Goal: Information Seeking & Learning: Learn about a topic

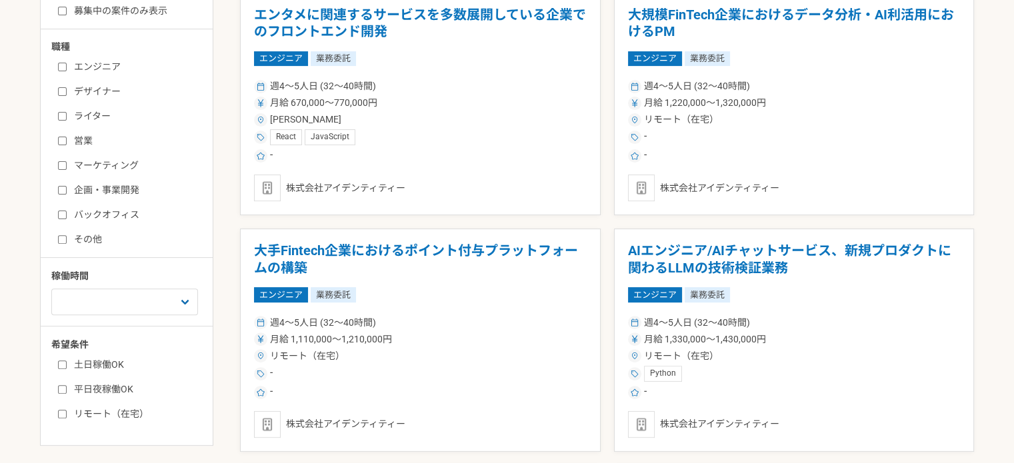
scroll to position [267, 0]
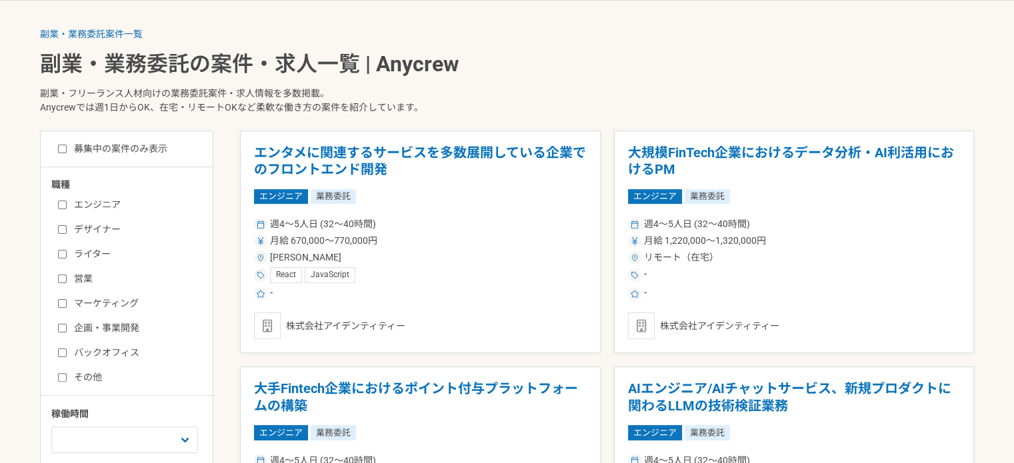
click at [109, 249] on label "ライター" at bounding box center [134, 254] width 153 height 14
click at [67, 250] on input "ライター" at bounding box center [62, 254] width 9 height 9
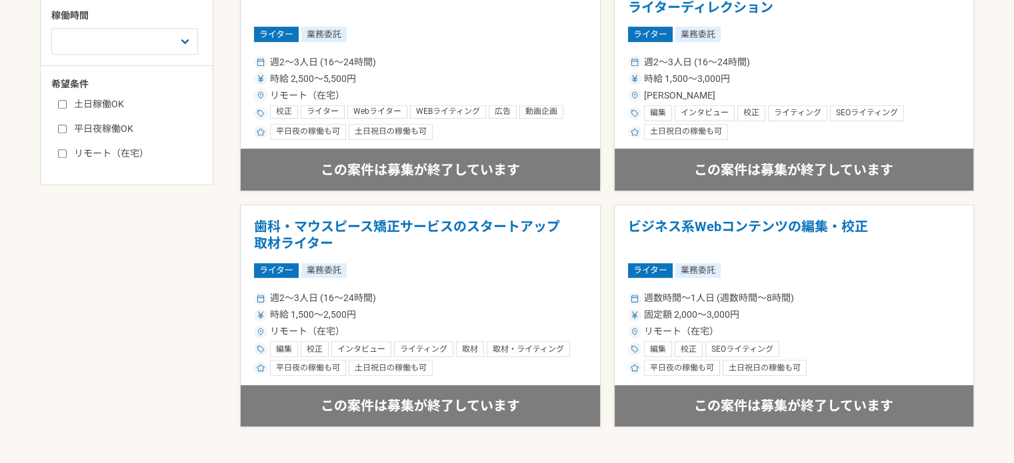
scroll to position [400, 0]
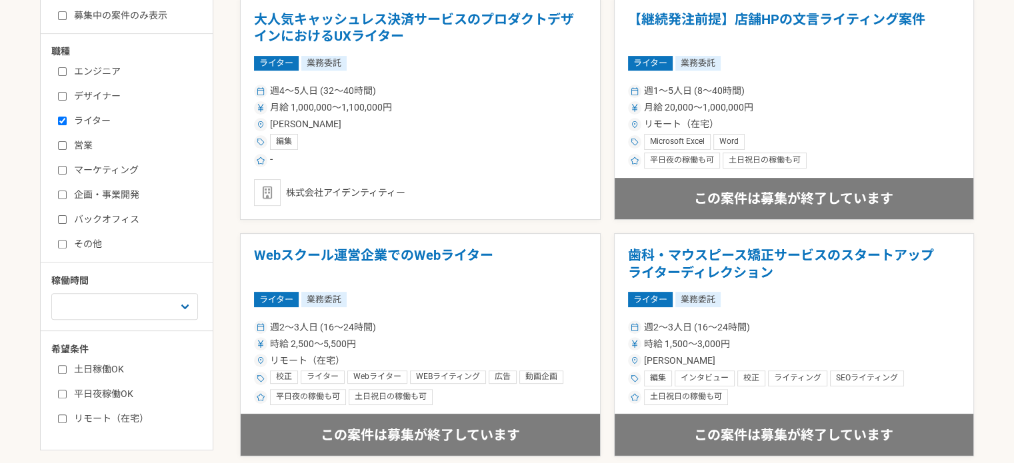
click at [67, 122] on label "ライター" at bounding box center [134, 121] width 153 height 14
click at [67, 122] on input "ライター" at bounding box center [62, 121] width 9 height 9
checkbox input "false"
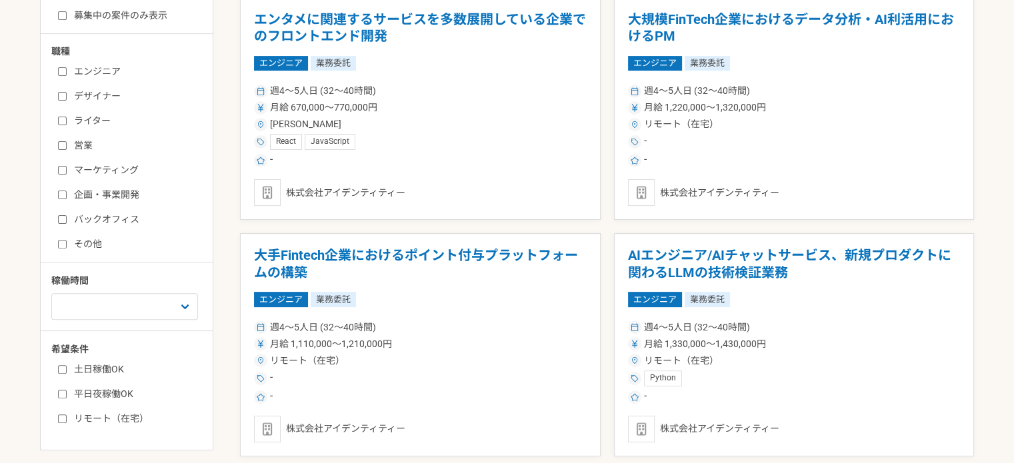
click at [64, 163] on label "マーケティング" at bounding box center [134, 170] width 153 height 14
click at [64, 166] on input "マーケティング" at bounding box center [62, 170] width 9 height 9
checkbox input "true"
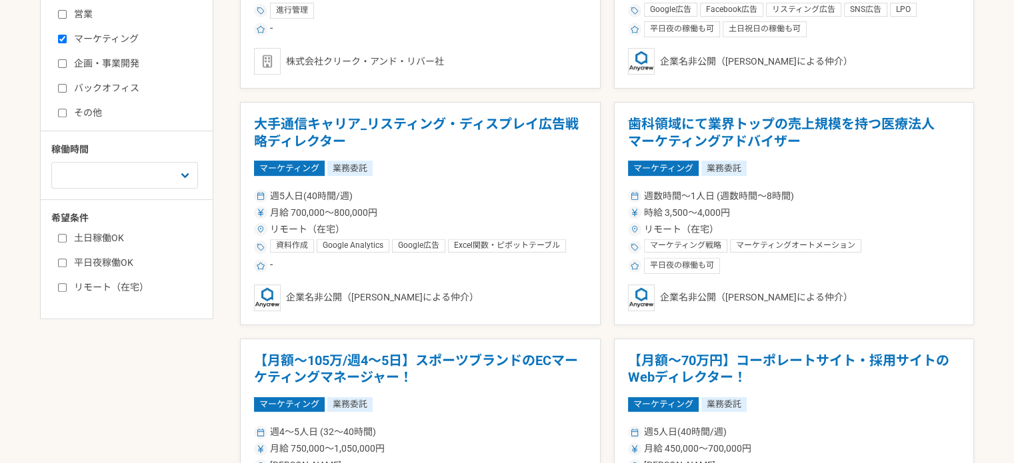
scroll to position [333, 0]
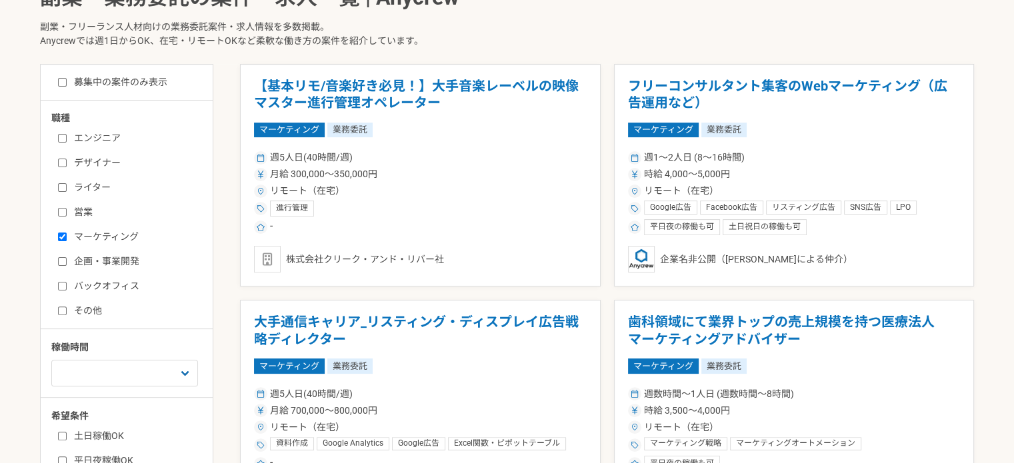
click at [115, 165] on label "デザイナー" at bounding box center [134, 163] width 153 height 14
click at [67, 165] on input "デザイナー" at bounding box center [62, 163] width 9 height 9
checkbox input "true"
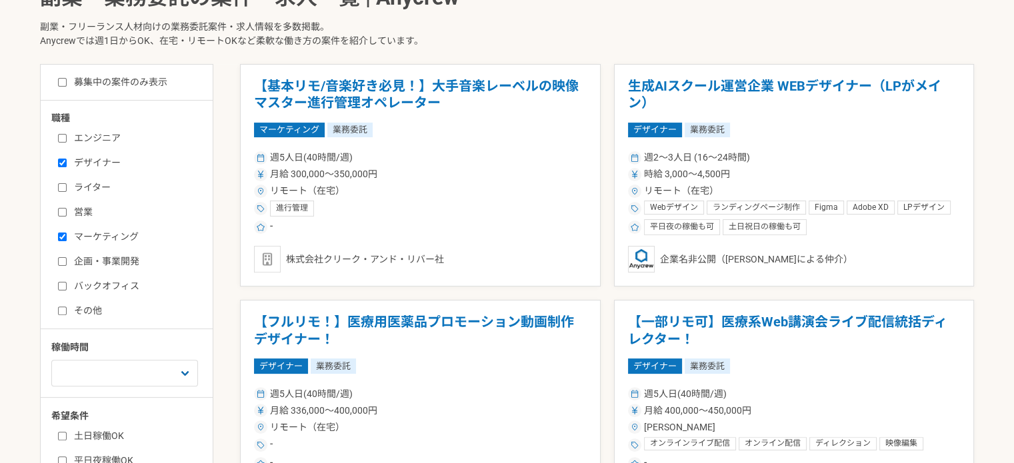
click at [62, 237] on input "マーケティング" at bounding box center [62, 237] width 9 height 9
checkbox input "false"
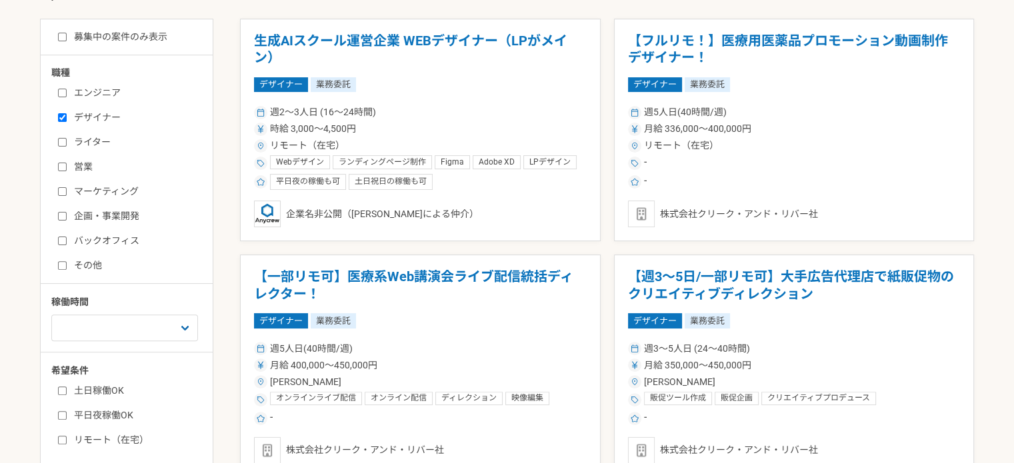
scroll to position [400, 0]
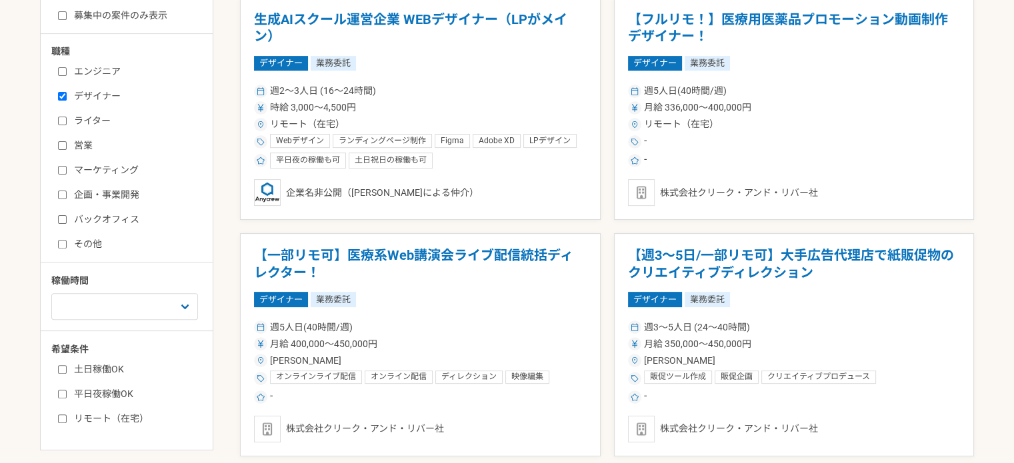
click at [125, 220] on label "バックオフィス" at bounding box center [134, 220] width 153 height 14
click at [67, 220] on input "バックオフィス" at bounding box center [62, 219] width 9 height 9
checkbox input "true"
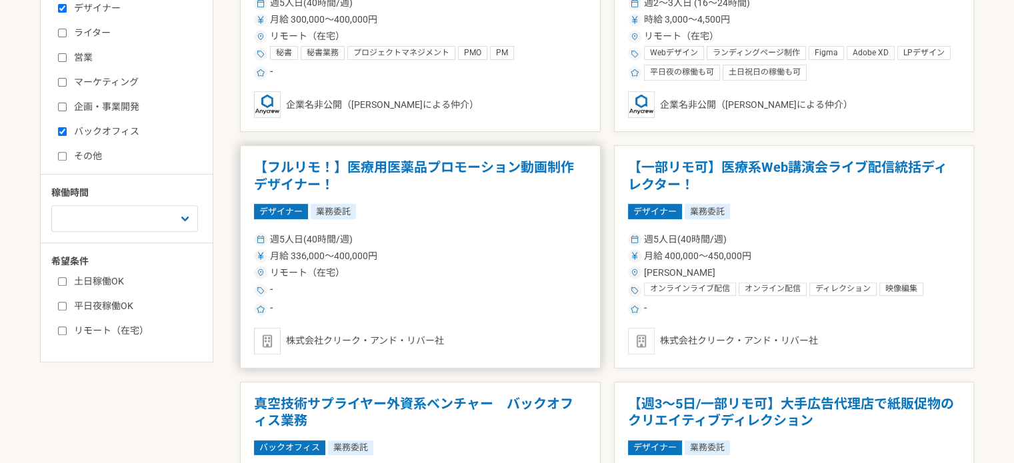
scroll to position [400, 0]
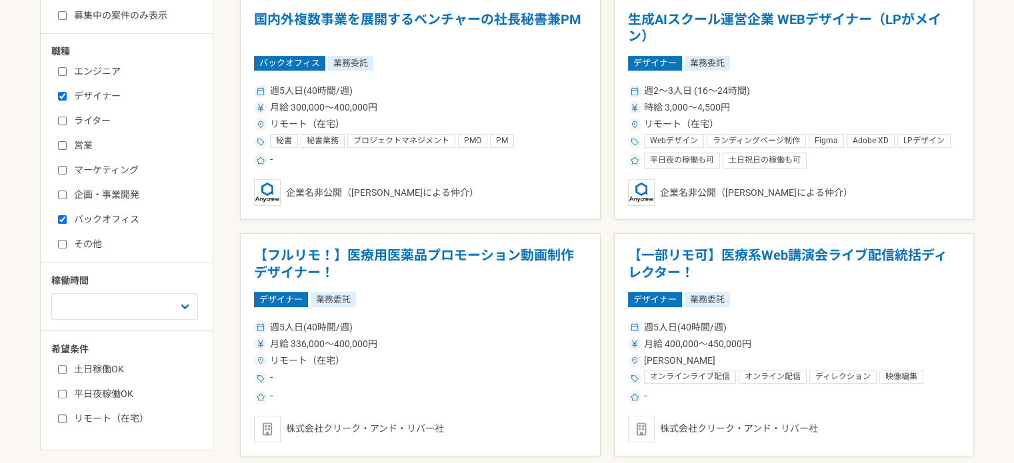
click at [79, 94] on label "デザイナー" at bounding box center [134, 96] width 153 height 14
click at [67, 94] on input "デザイナー" at bounding box center [62, 96] width 9 height 9
checkbox input "false"
